Goal: Check status: Check status

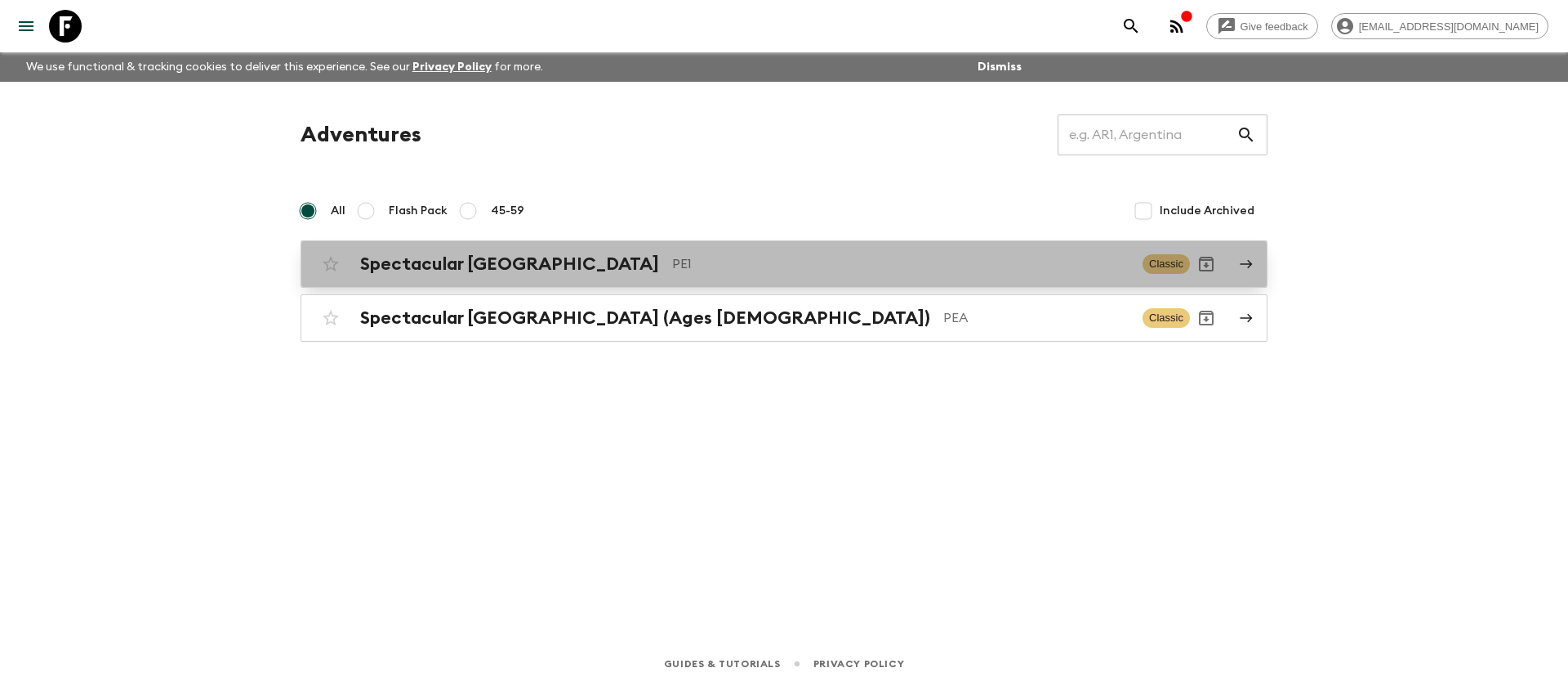
click at [450, 259] on h2 "Spectacular [GEOGRAPHIC_DATA]" at bounding box center [509, 263] width 298 height 22
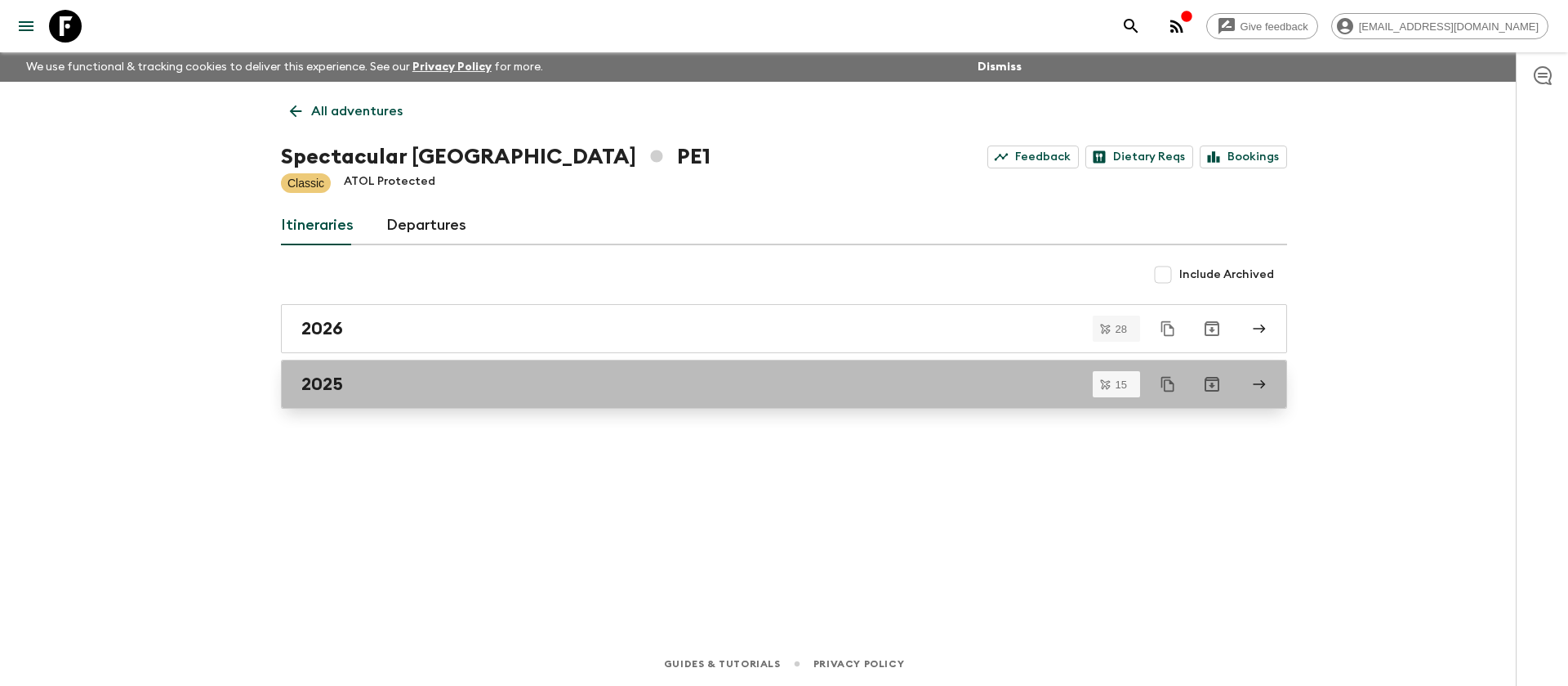
click at [363, 380] on div "2025" at bounding box center [768, 384] width 934 height 22
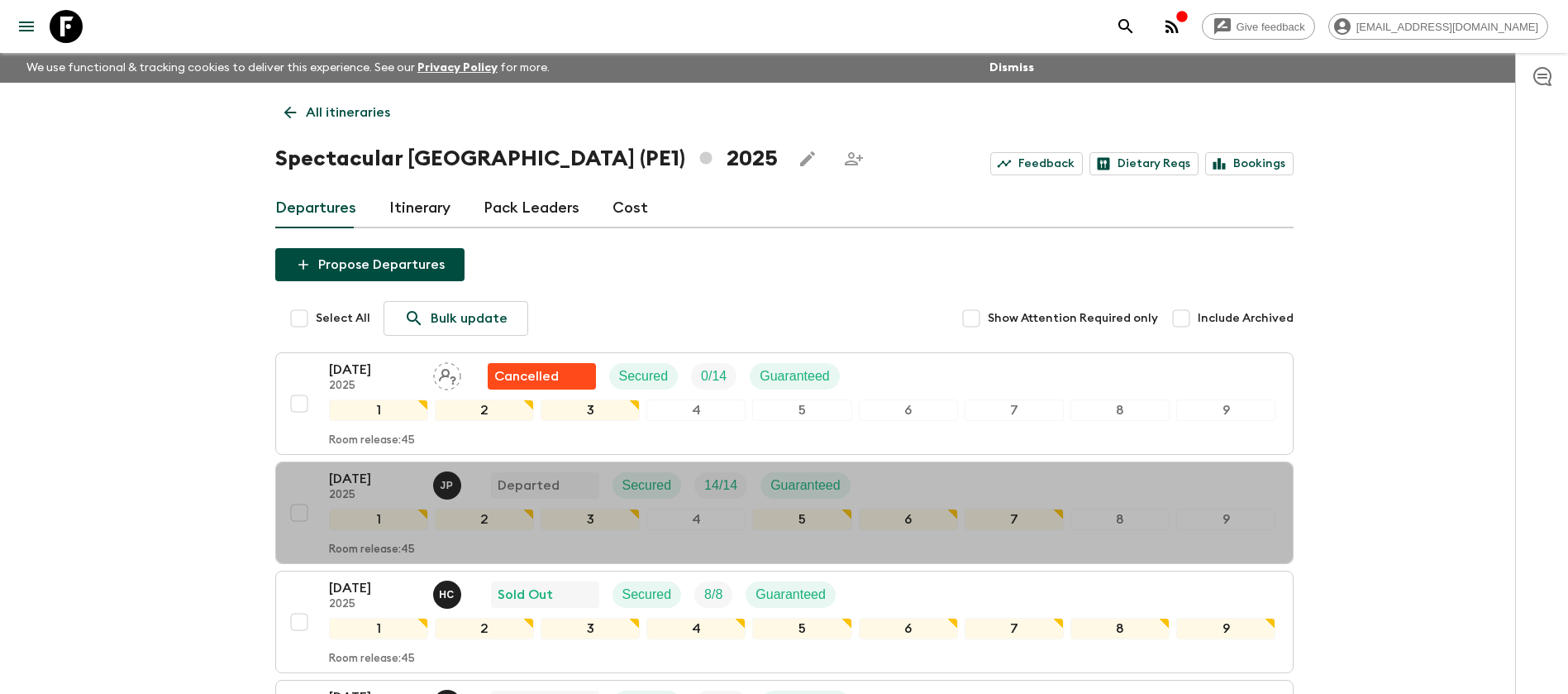
click at [941, 483] on div "[DATE] 2025 J P Departed Secured 14 / 14 Guaranteed" at bounding box center [803, 485] width 947 height 33
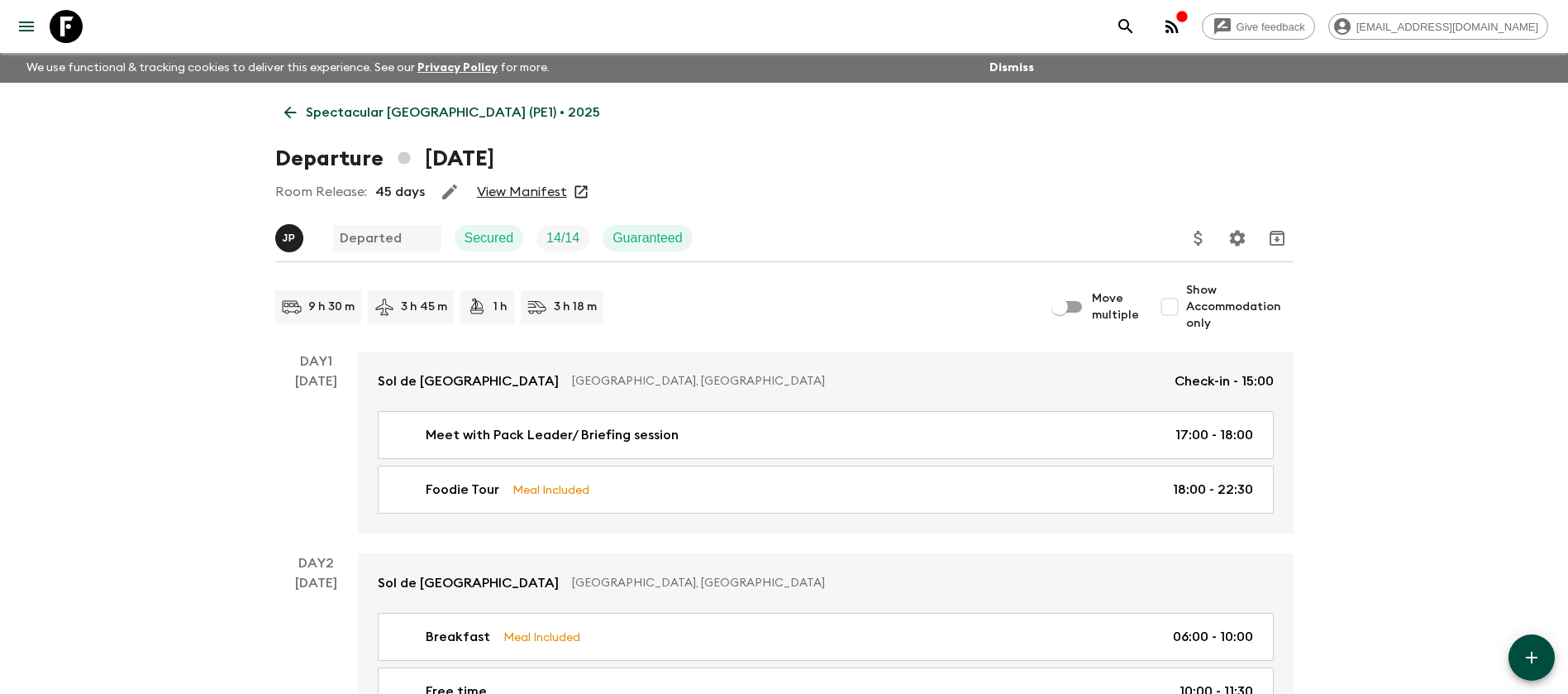
click at [526, 191] on link "View Manifest" at bounding box center [522, 192] width 90 height 17
